Goal: Task Accomplishment & Management: Use online tool/utility

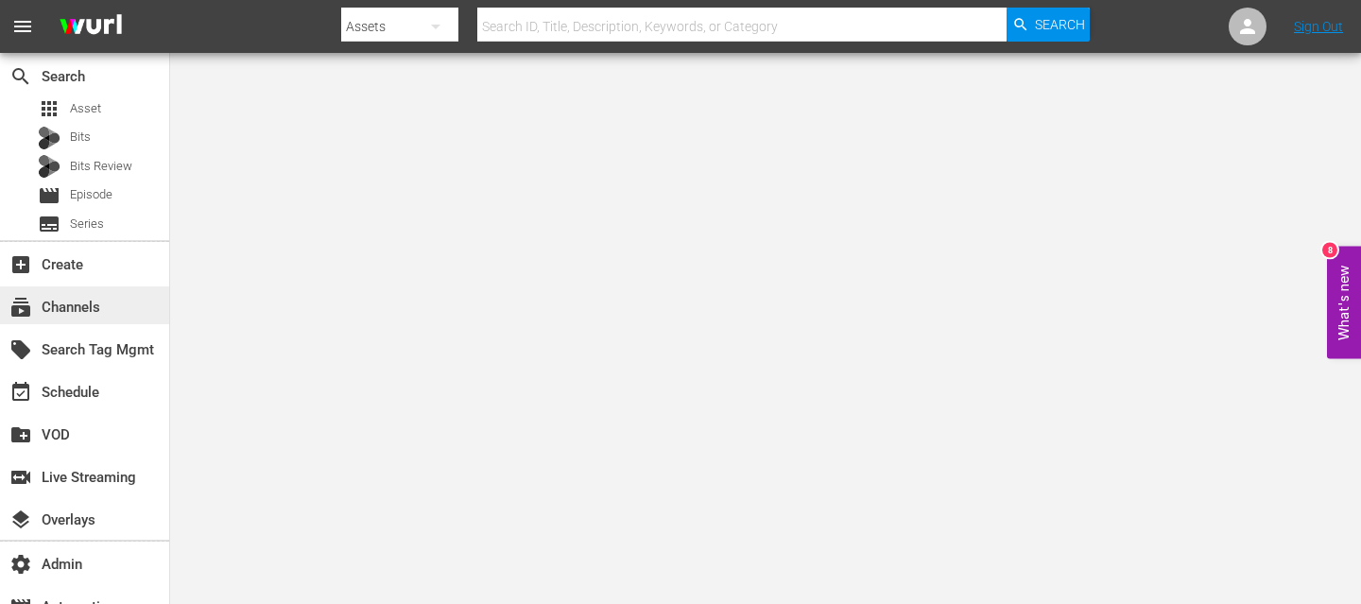
click at [107, 299] on div "subscriptions Channels" at bounding box center [84, 305] width 169 height 38
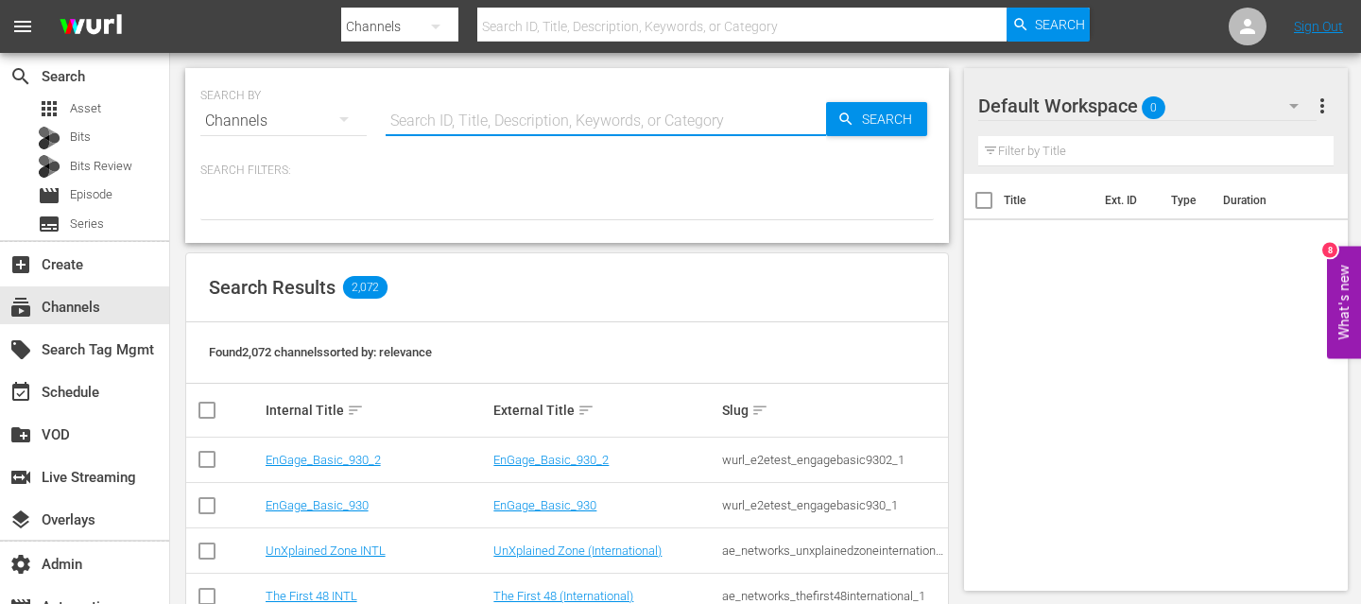
click at [403, 121] on input "text" at bounding box center [606, 120] width 440 height 45
type input "pfl"
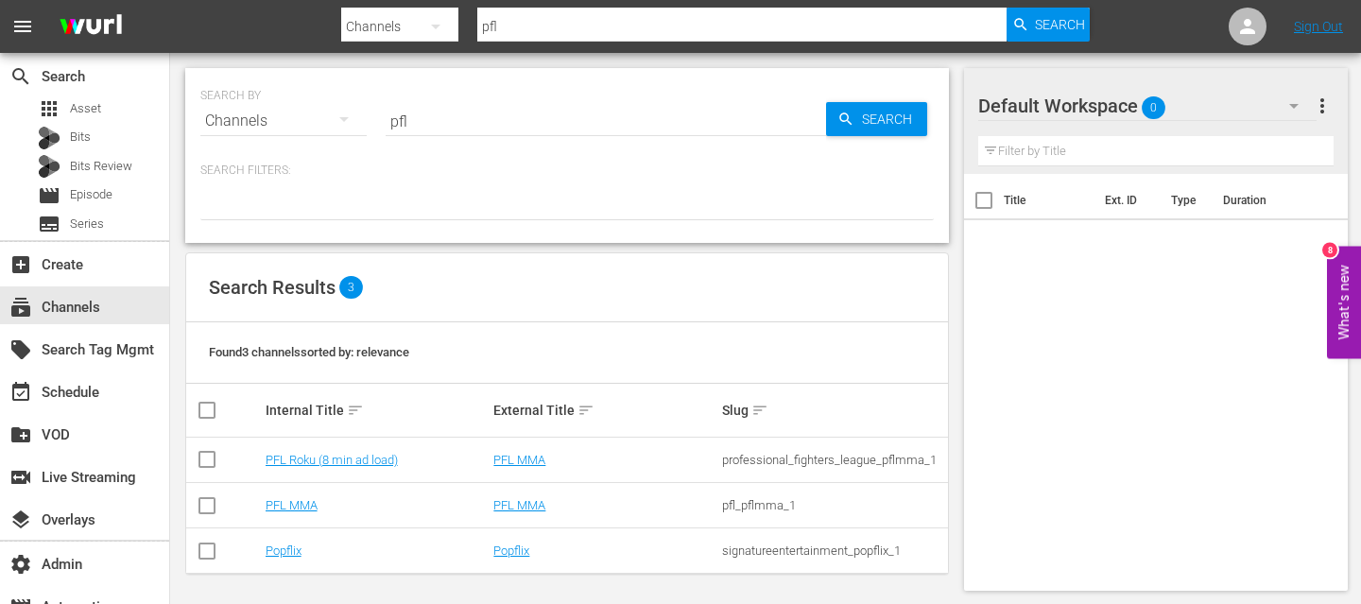
click at [337, 451] on td "PFL Roku (8 min ad load)" at bounding box center [377, 460] width 229 height 45
click at [337, 458] on link "PFL Roku (8 min ad load)" at bounding box center [332, 460] width 132 height 14
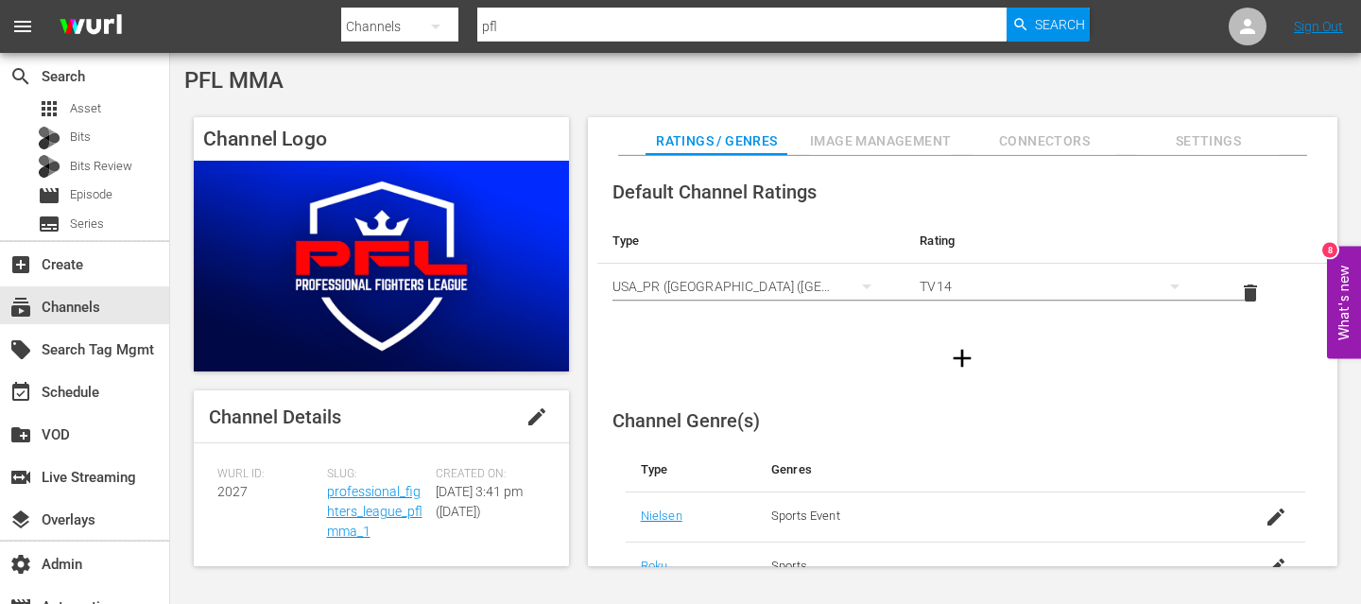
click at [391, 289] on img at bounding box center [381, 266] width 375 height 211
click at [74, 298] on div "subscriptions Channels" at bounding box center [53, 304] width 106 height 17
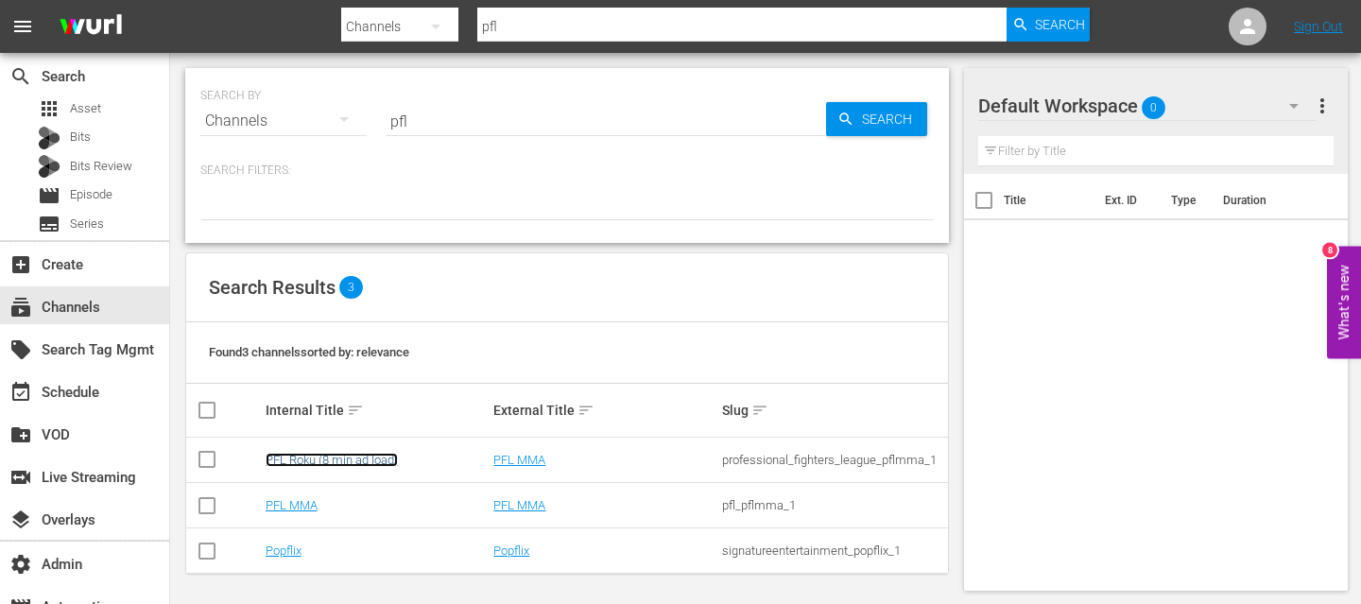
click at [337, 462] on link "PFL Roku (8 min ad load)" at bounding box center [332, 460] width 132 height 14
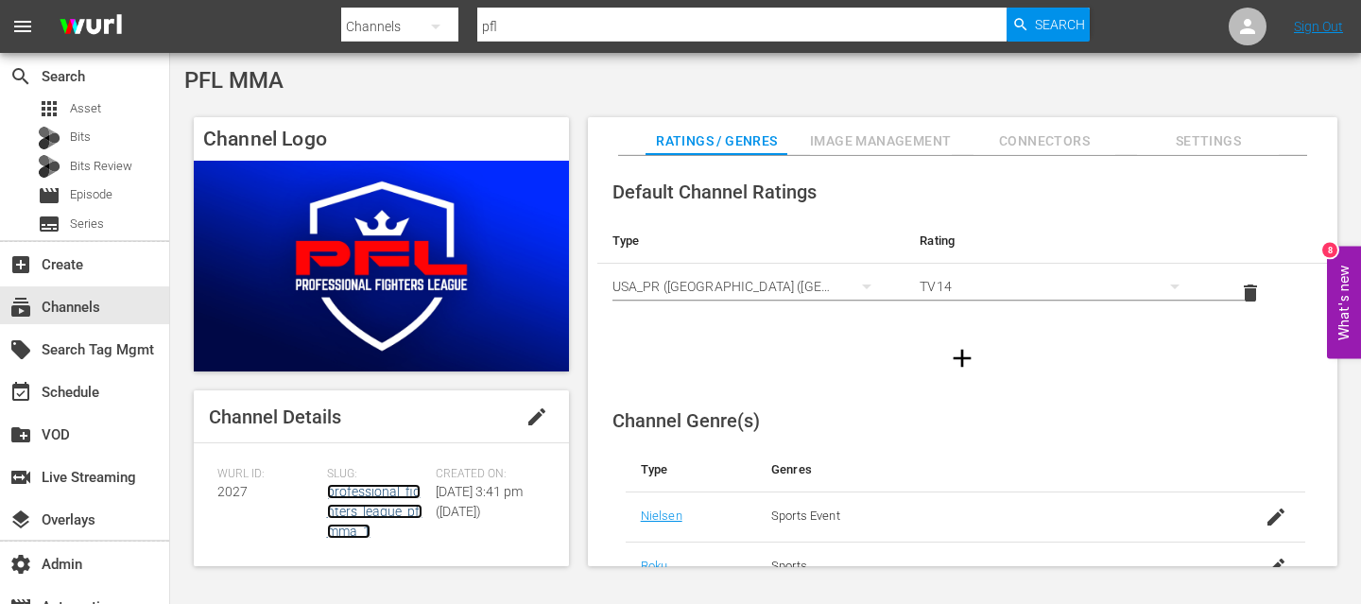
click at [373, 496] on link "professional_fighters_league_pflmma_1" at bounding box center [374, 511] width 95 height 55
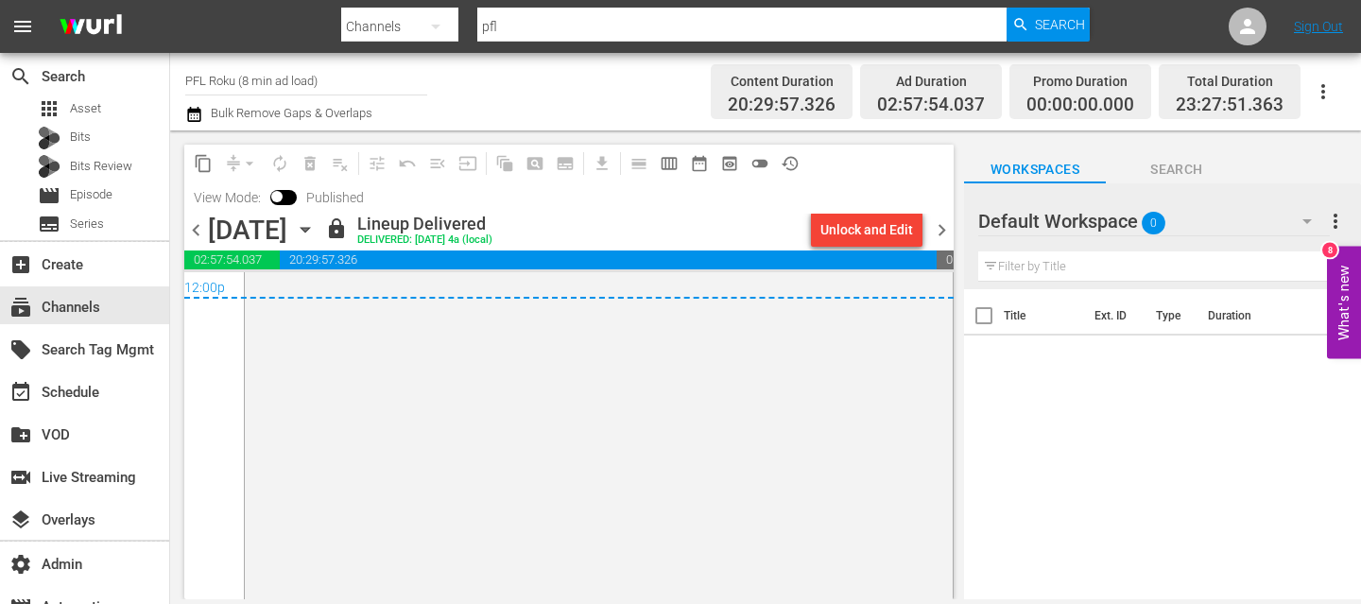
scroll to position [9472, 0]
click at [937, 232] on span "chevron_right" at bounding box center [942, 230] width 24 height 24
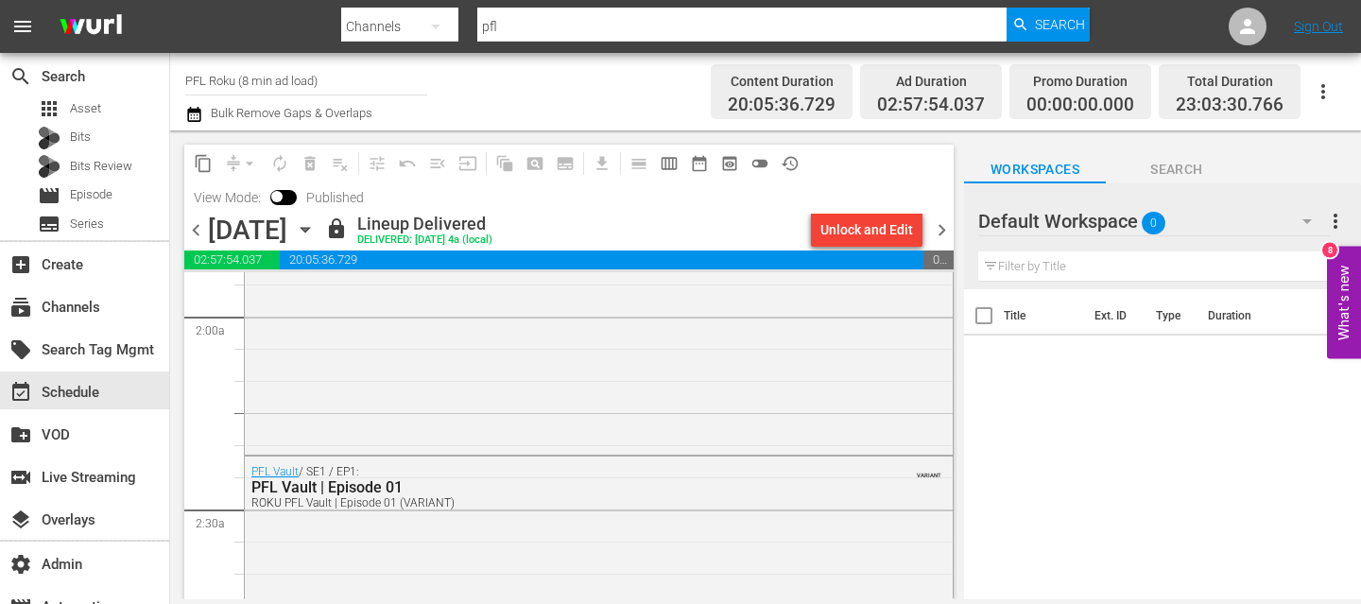
scroll to position [888, 0]
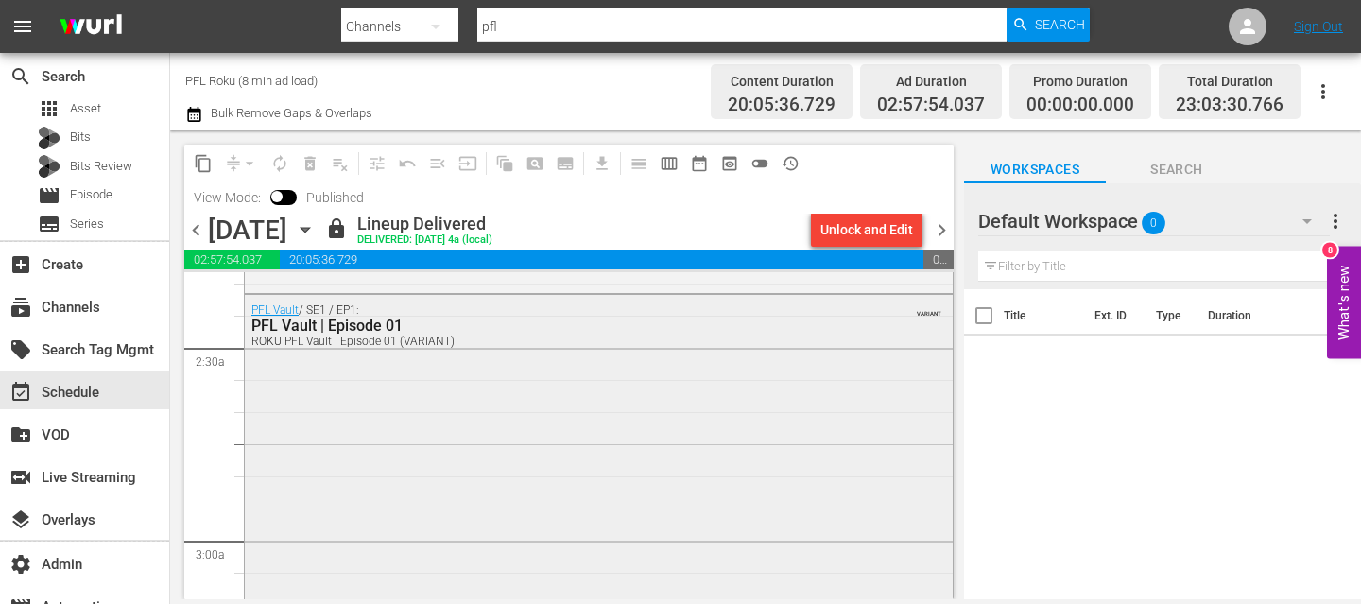
click at [410, 420] on div "PFL Vault / SE1 / EP1: PFL Vault | Episode 01 ROKU PFL Vault | Episode 01 (VARI…" at bounding box center [599, 480] width 708 height 370
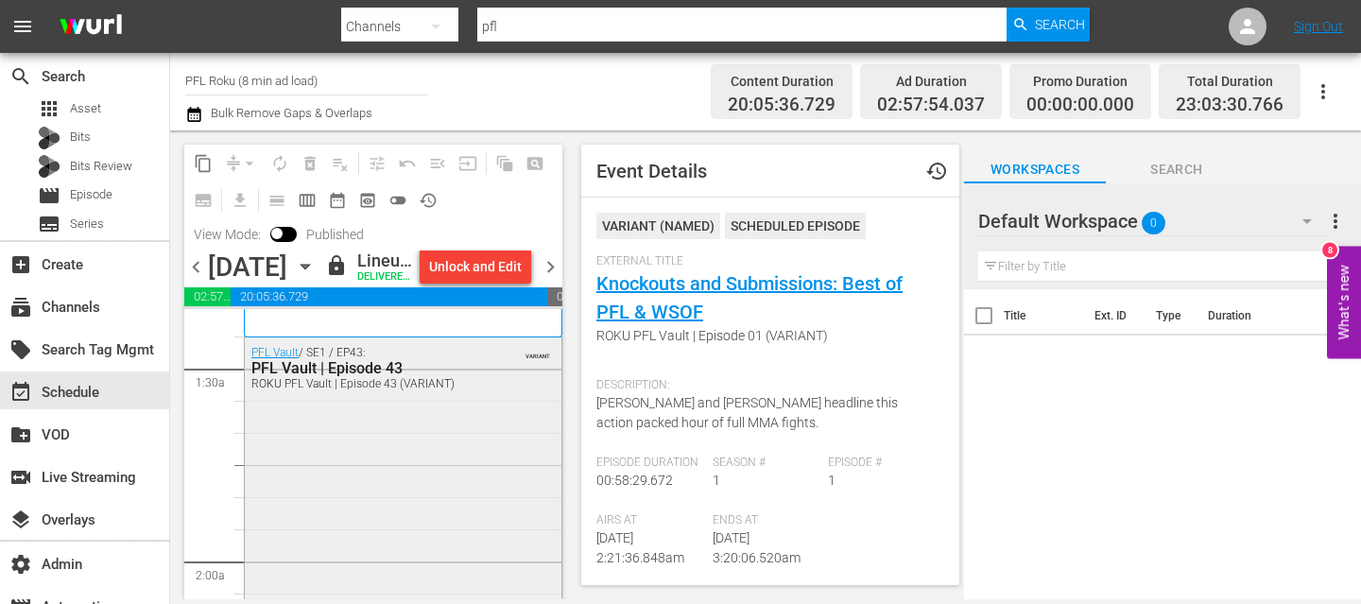
scroll to position [404, 0]
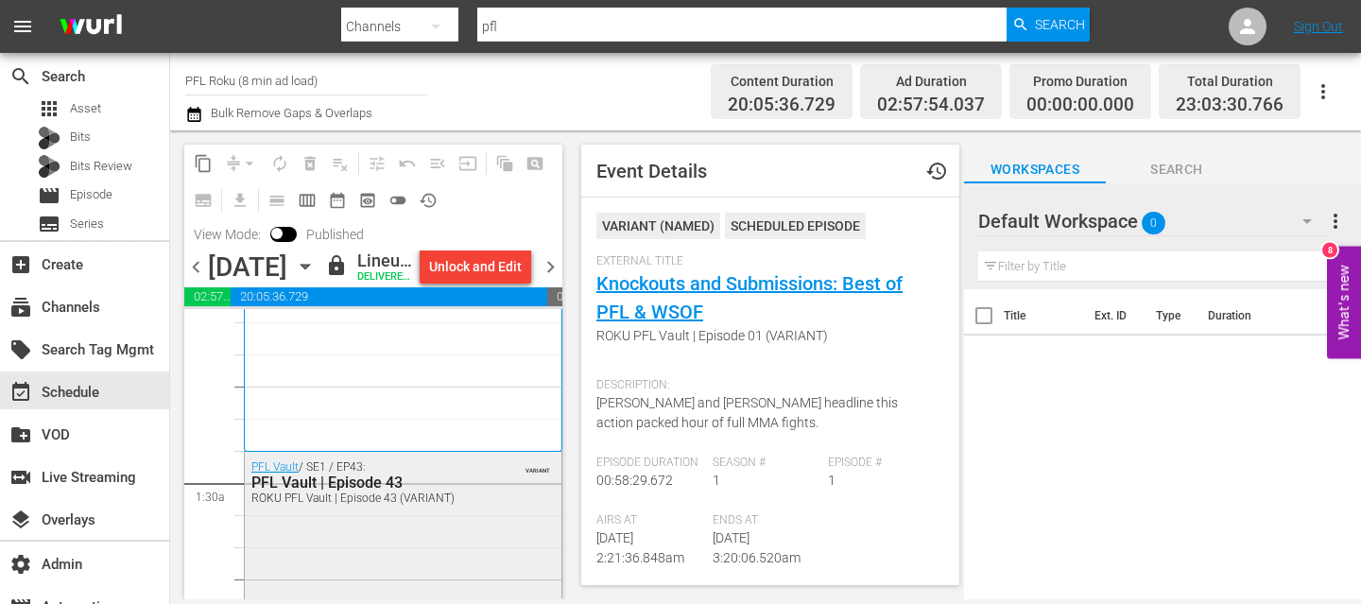
click at [412, 491] on div "PFL Vault | Episode 43" at bounding box center [359, 482] width 217 height 18
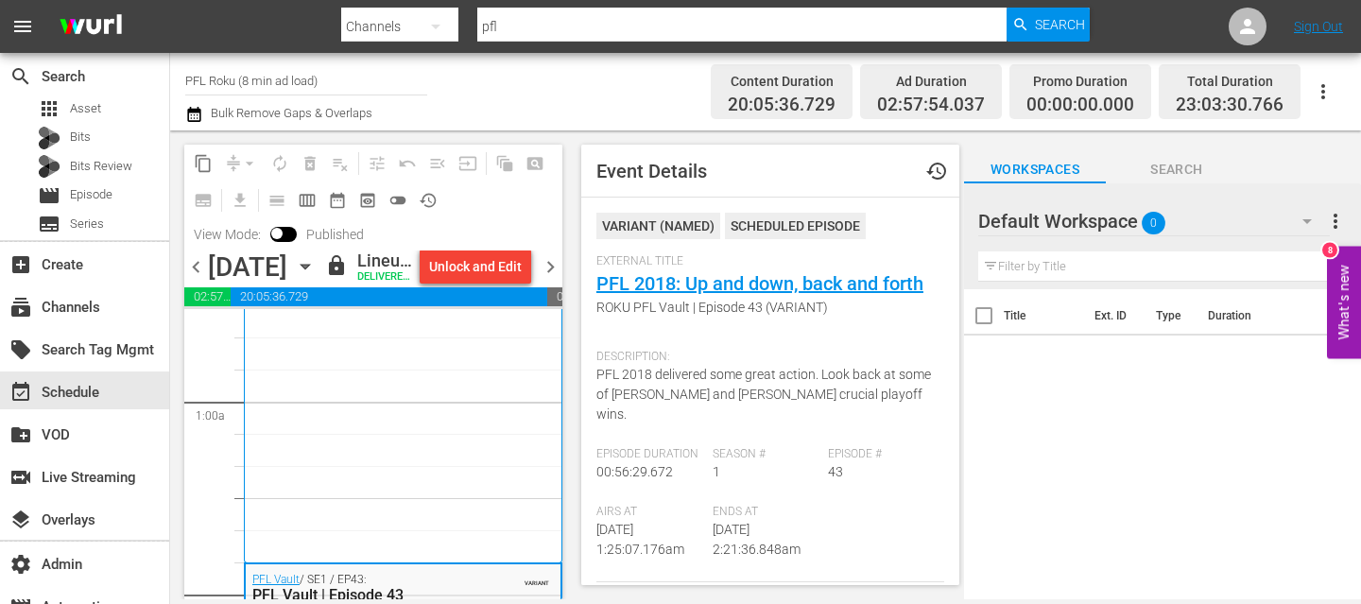
scroll to position [292, 0]
click at [193, 279] on span "chevron_left" at bounding box center [196, 267] width 24 height 24
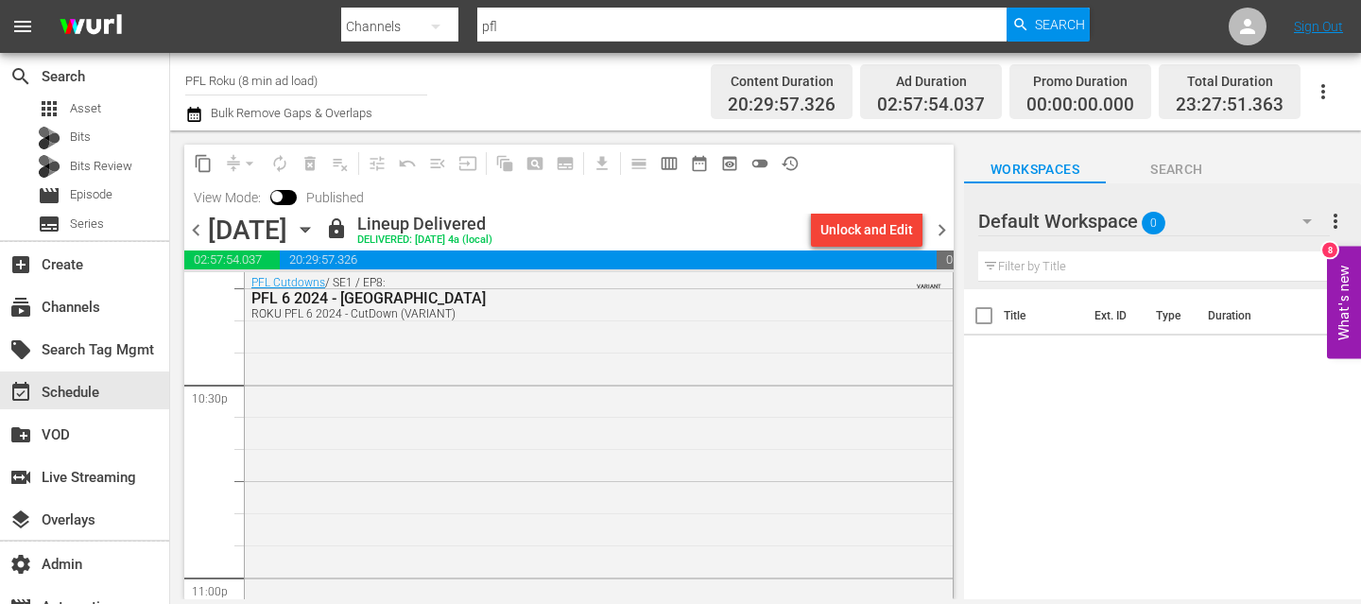
scroll to position [8573, 0]
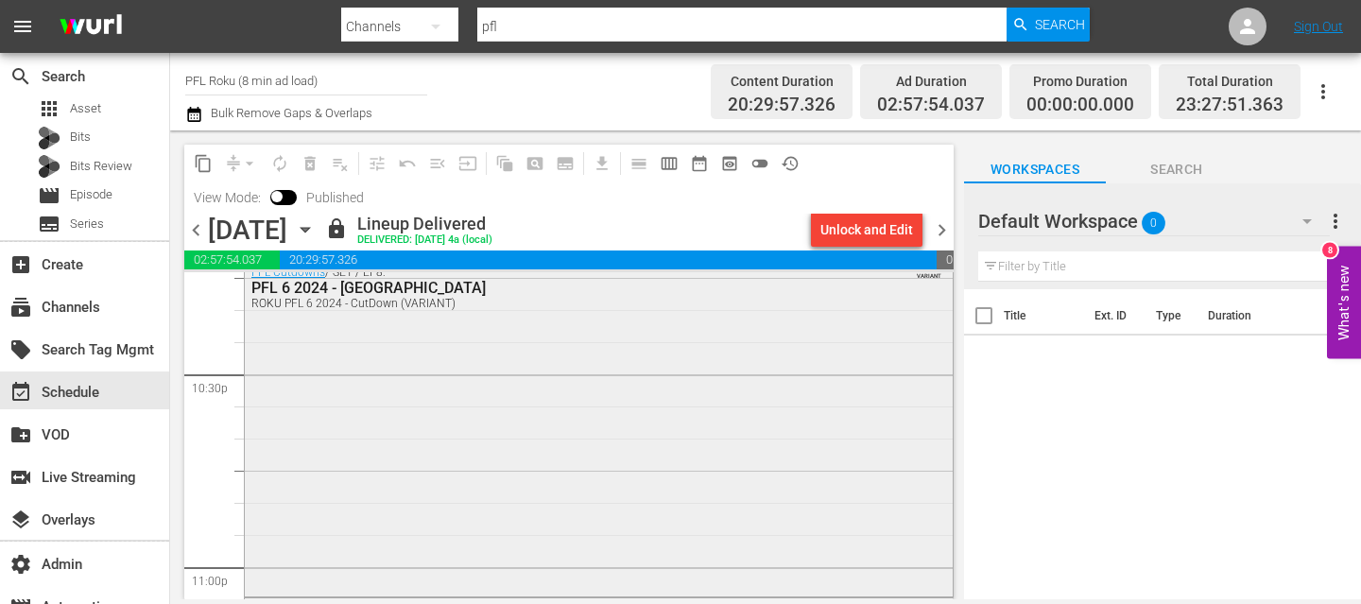
click at [344, 434] on div "PFL Cutdowns / SE1 / EP8: PFL 6 2024 - CutDown ROKU PFL 6 2024 - CutDown (VARIA…" at bounding box center [599, 424] width 708 height 335
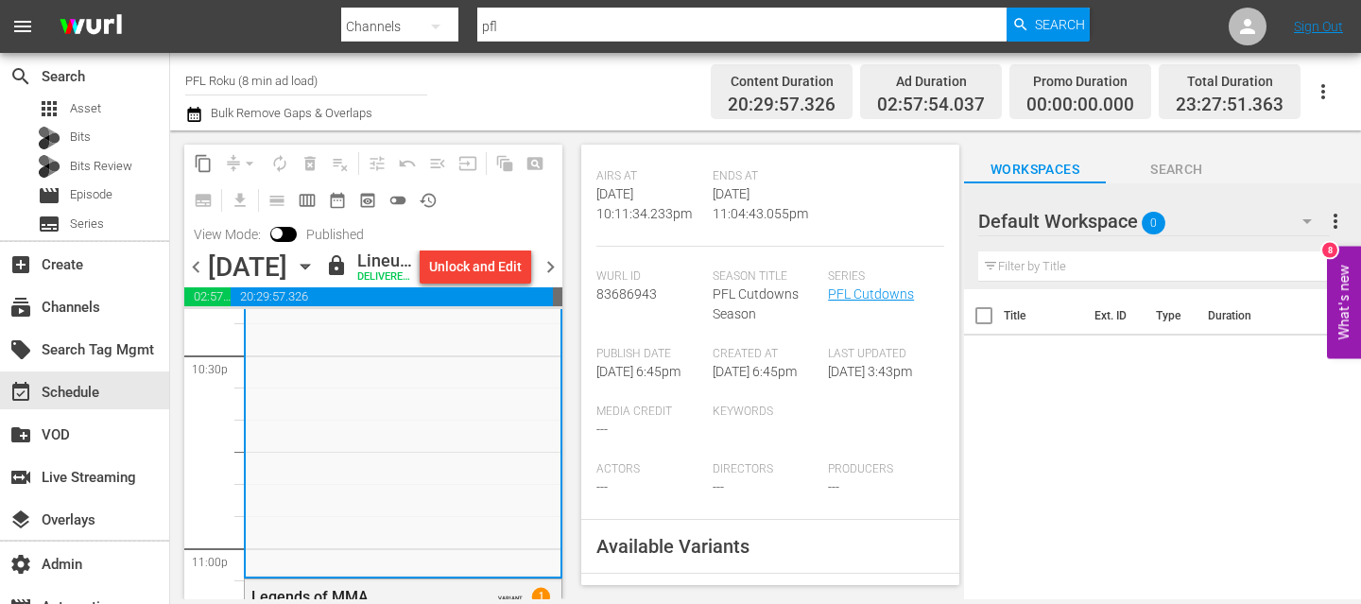
scroll to position [0, 0]
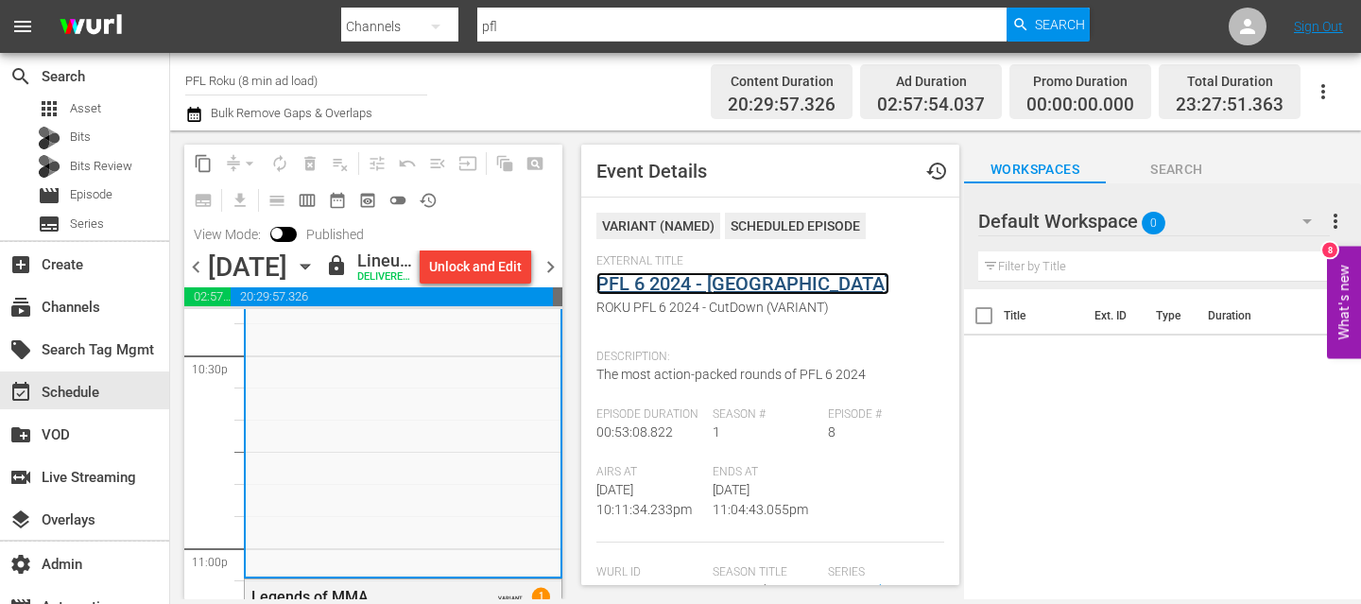
click at [695, 277] on link "PFL 6 2024 - [GEOGRAPHIC_DATA]" at bounding box center [742, 283] width 293 height 23
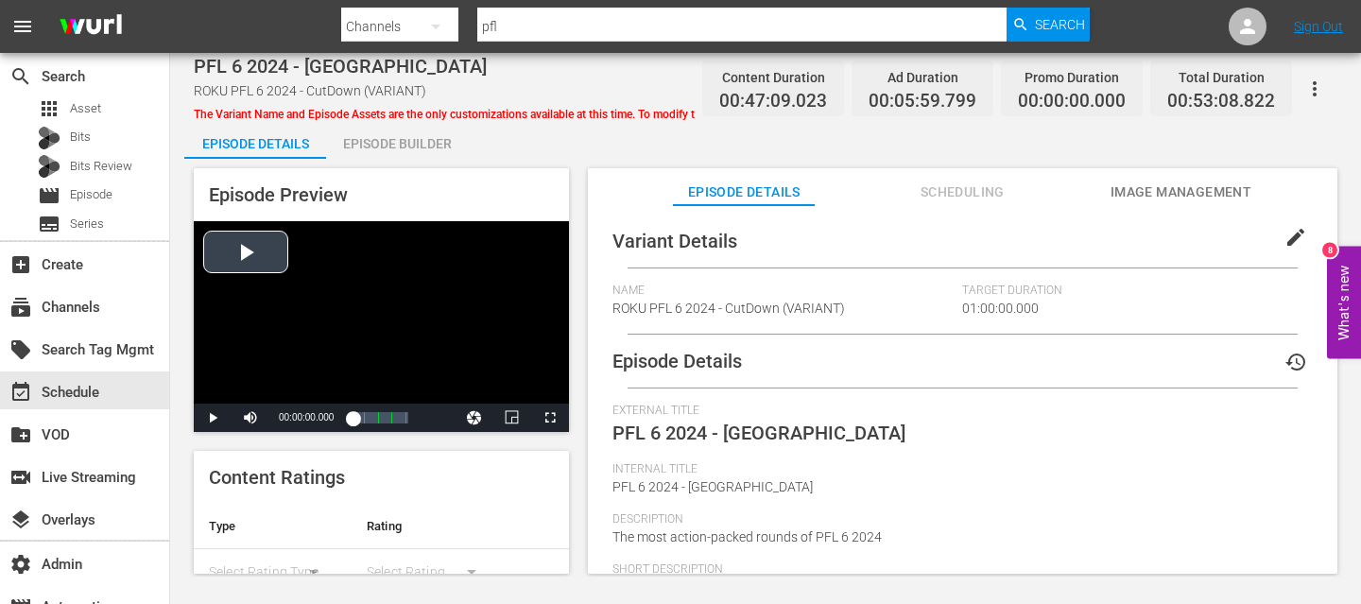
click at [243, 254] on div "Video Player" at bounding box center [381, 312] width 375 height 182
click at [375, 419] on div "Loaded : 2.10% 00:21:59.512 PFL 6 2024 - CutDown (2/5) 00:00:31.320" at bounding box center [379, 417] width 55 height 19
click at [394, 419] on div "Loaded : 43.27% 00:40:19.106 PFL 6 2024 - CutDown (4/5) 00:20:29.810" at bounding box center [379, 417] width 55 height 19
click at [394, 420] on div "00:36:51.757" at bounding box center [373, 417] width 42 height 19
click at [362, 421] on div "Loaded : 96.84% 00:10:59.756 Ad Slate 120 sec 00:45:59.246 [GEOGRAPHIC_DATA] 1:…" at bounding box center [379, 417] width 55 height 19
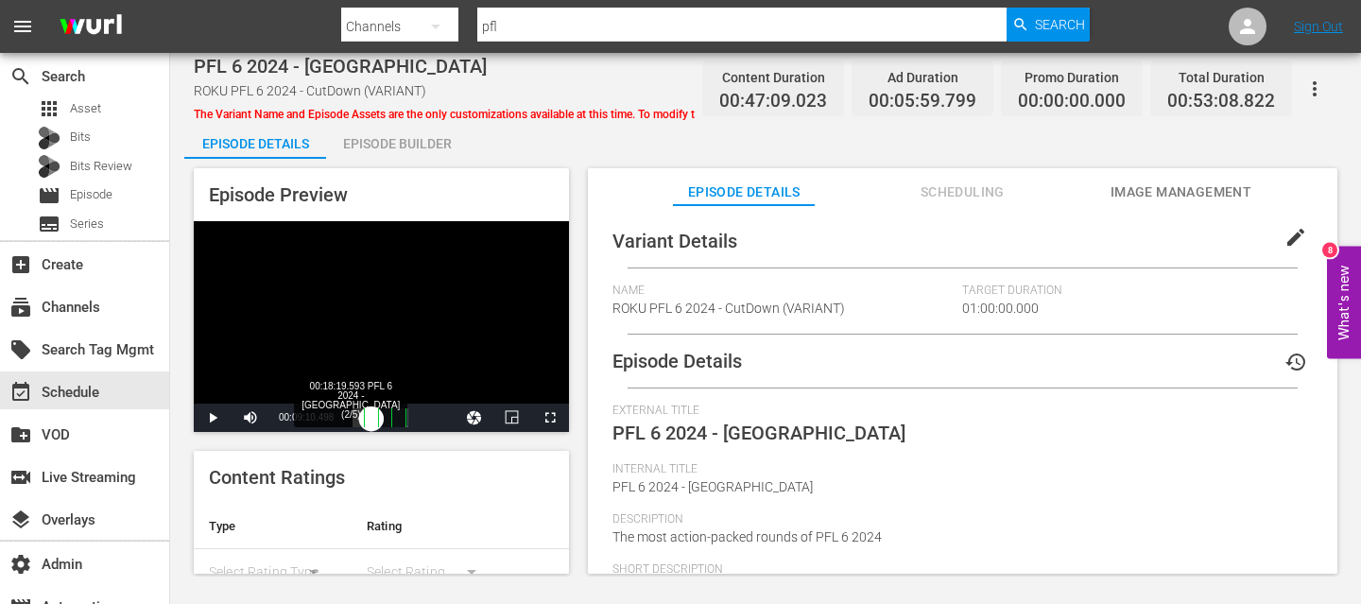
click at [371, 415] on div "00:09:40.514" at bounding box center [361, 417] width 19 height 19
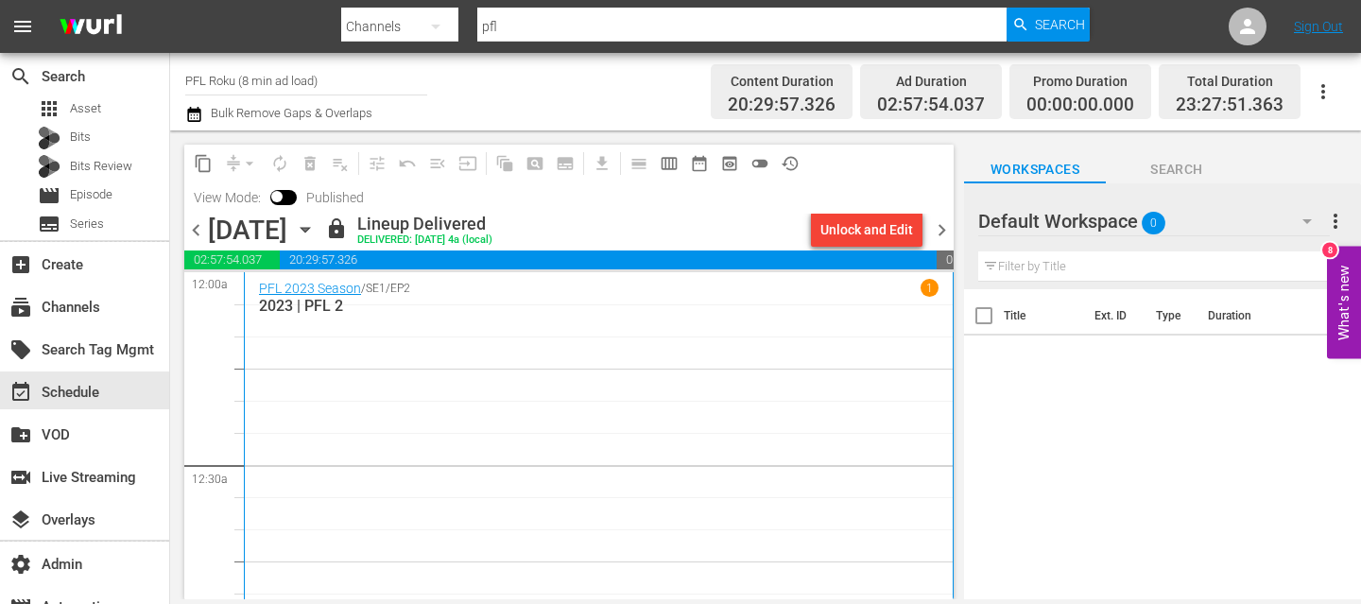
click at [942, 231] on span "chevron_right" at bounding box center [942, 230] width 24 height 24
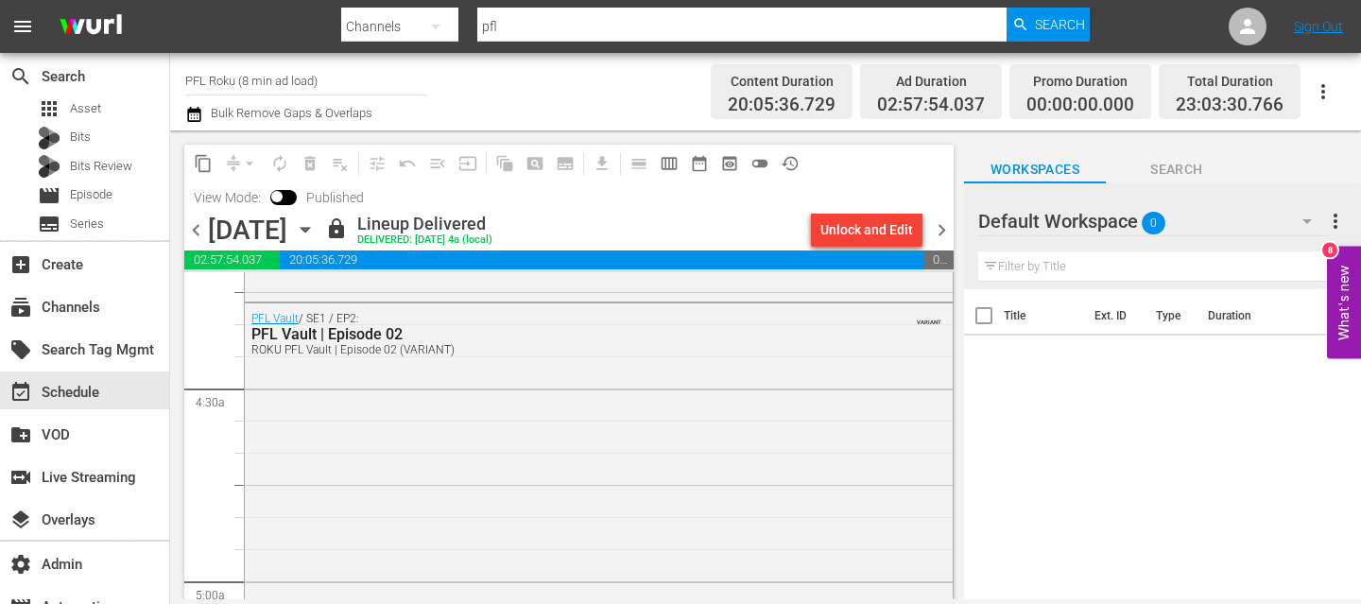
scroll to position [1899, 0]
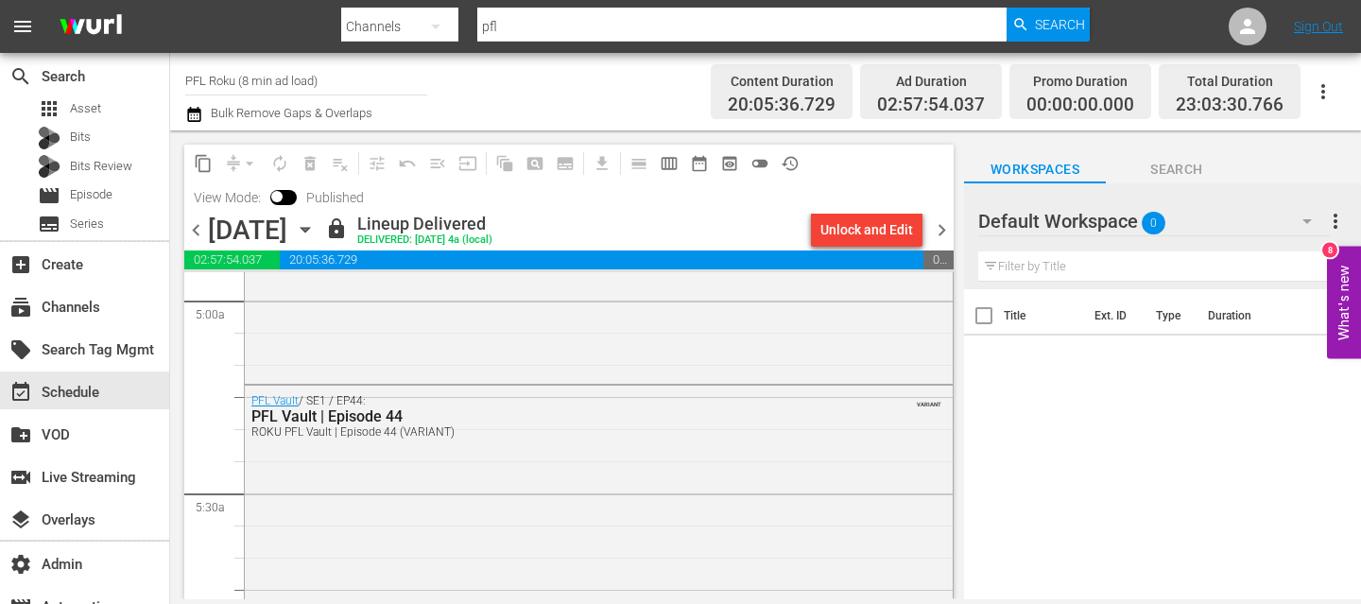
click at [396, 382] on div "PFL Vault / SE1 / EP2: PFL Vault | Episode 02 ROKU PFL Vault | Episode 02 (VARI…" at bounding box center [599, 203] width 710 height 363
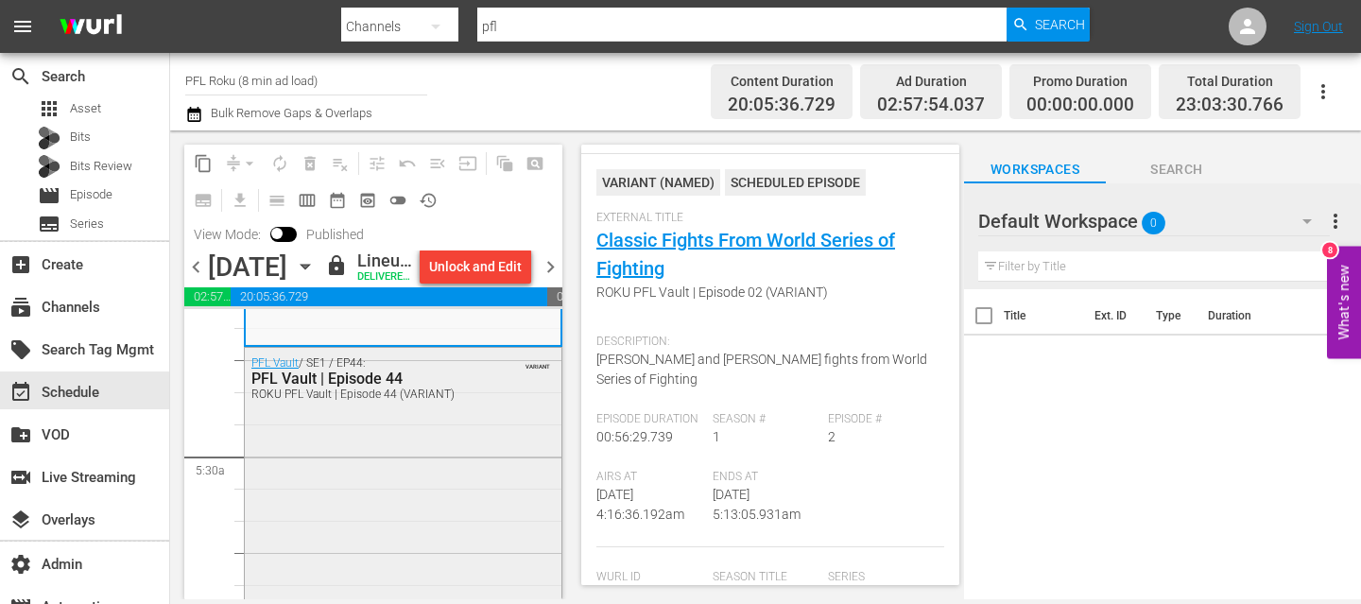
scroll to position [1971, 0]
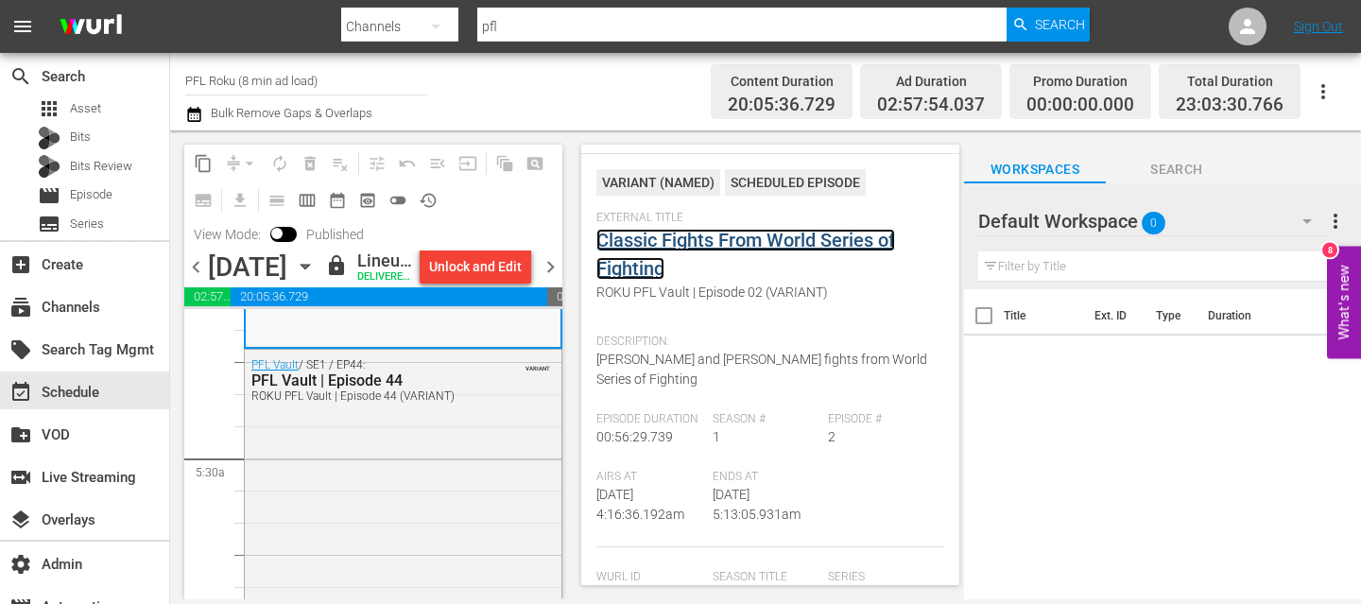
click at [611, 250] on link "Classic Fights From World Series of Fighting" at bounding box center [745, 254] width 299 height 51
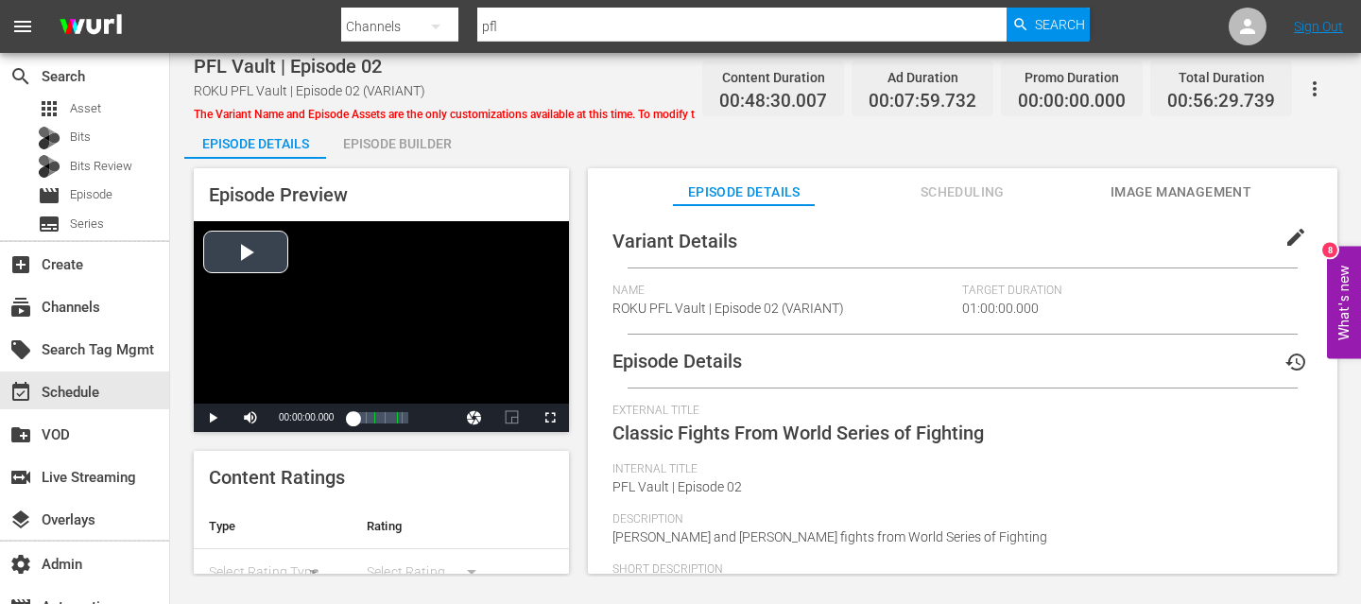
click at [246, 249] on div "Video Player" at bounding box center [381, 312] width 375 height 182
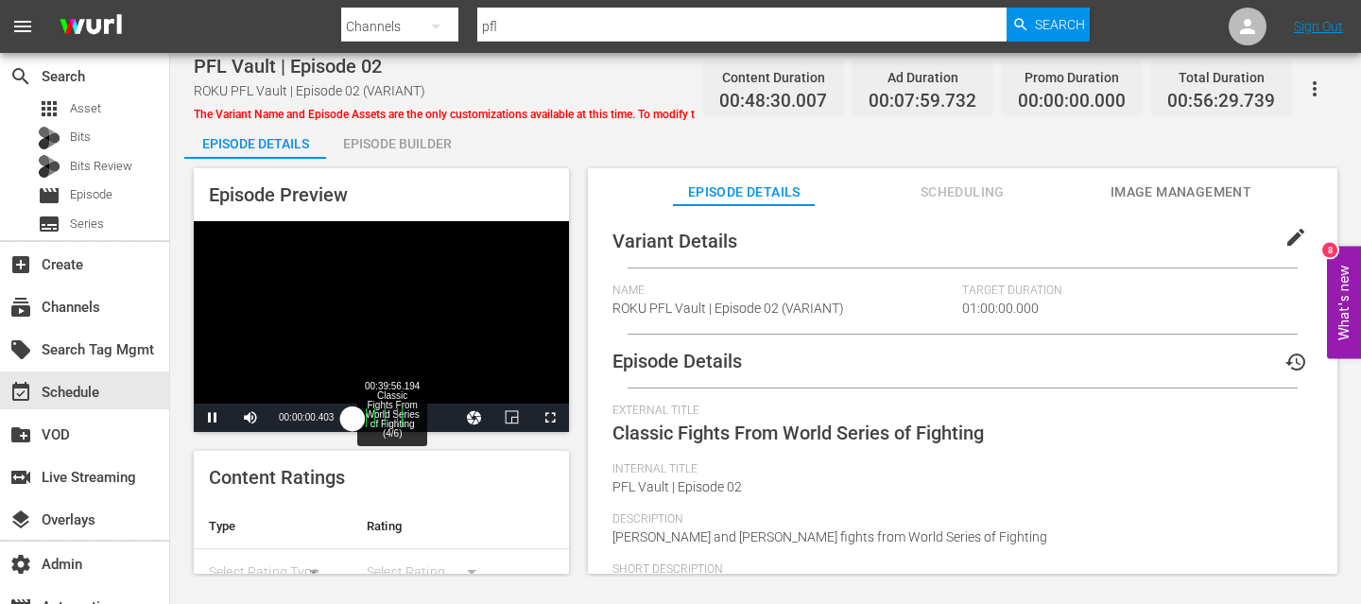
click at [387, 420] on div "Loaded : 0.62% 00:39:56.194 Classic Fights From World Series of Fighting (4/6) …" at bounding box center [379, 417] width 55 height 19
